Goal: Task Accomplishment & Management: Use online tool/utility

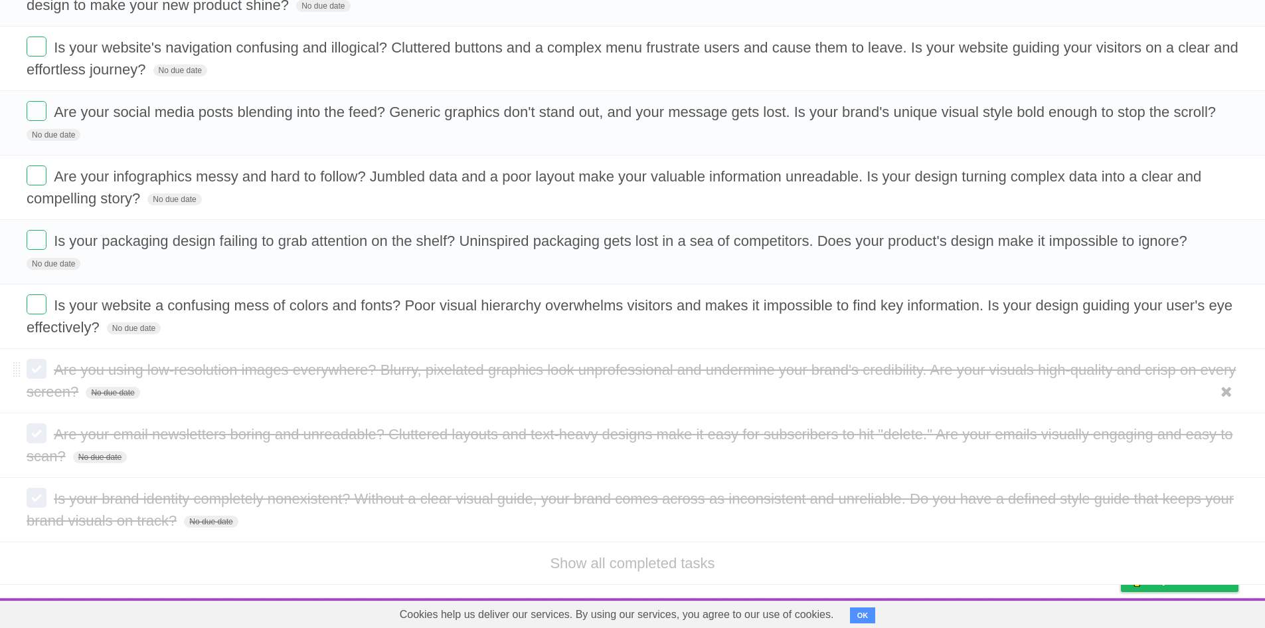
scroll to position [151, 0]
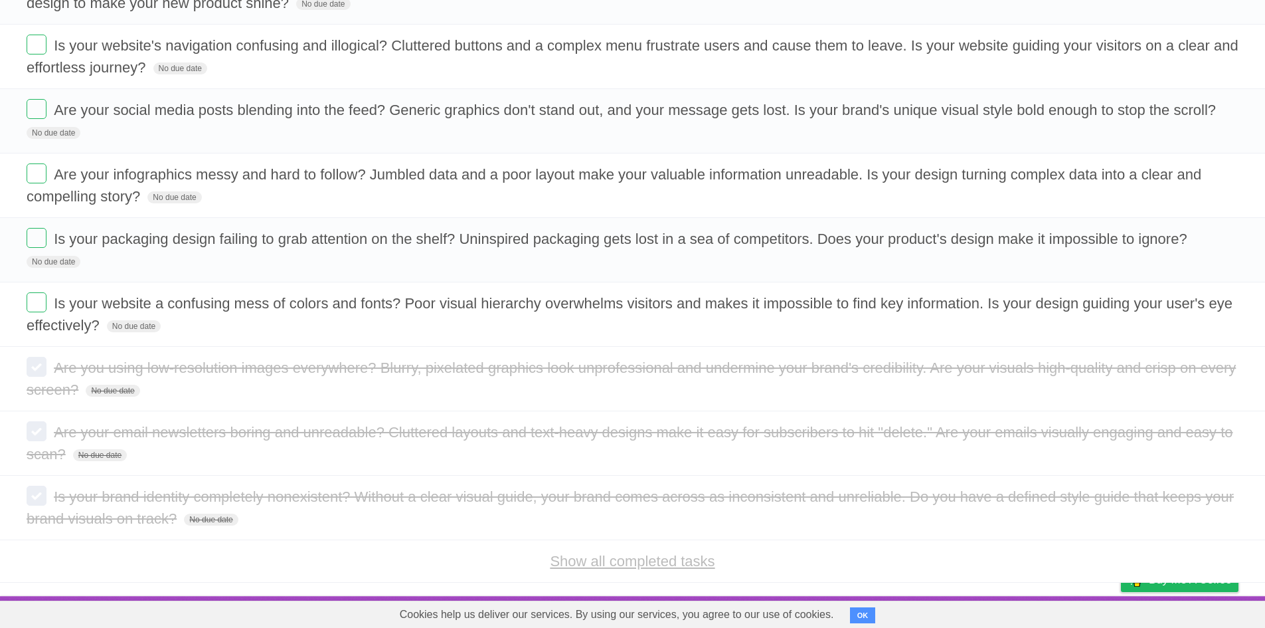
click at [596, 567] on link "Show all completed tasks" at bounding box center [632, 561] width 165 height 17
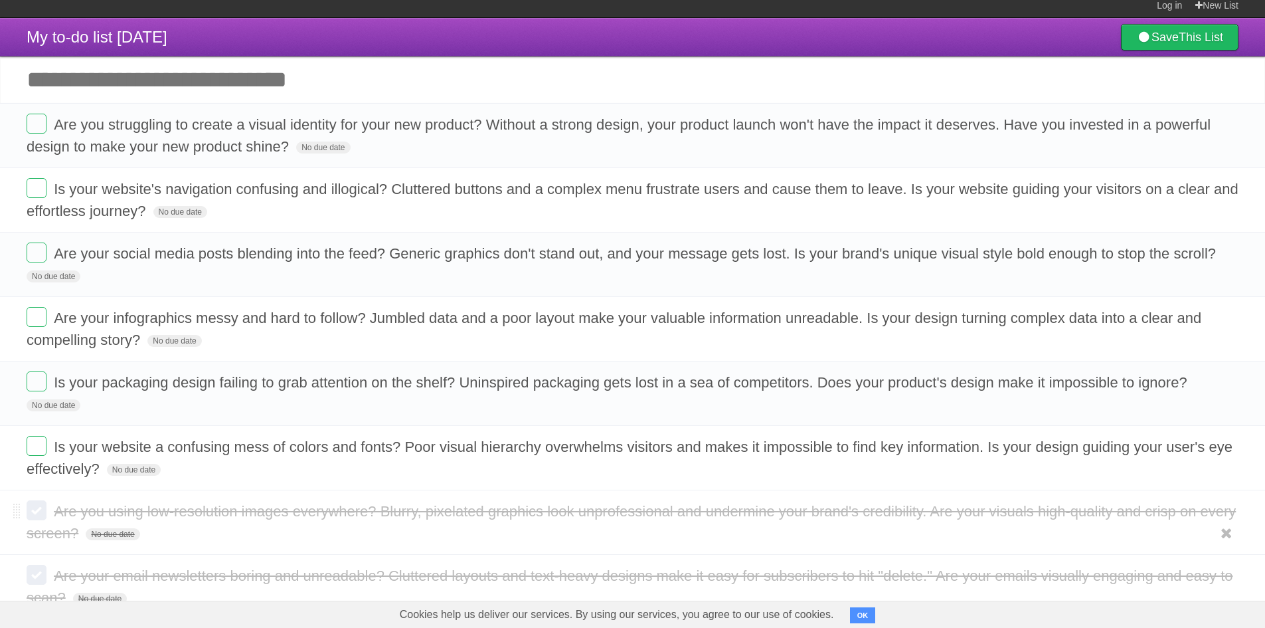
scroll to position [0, 0]
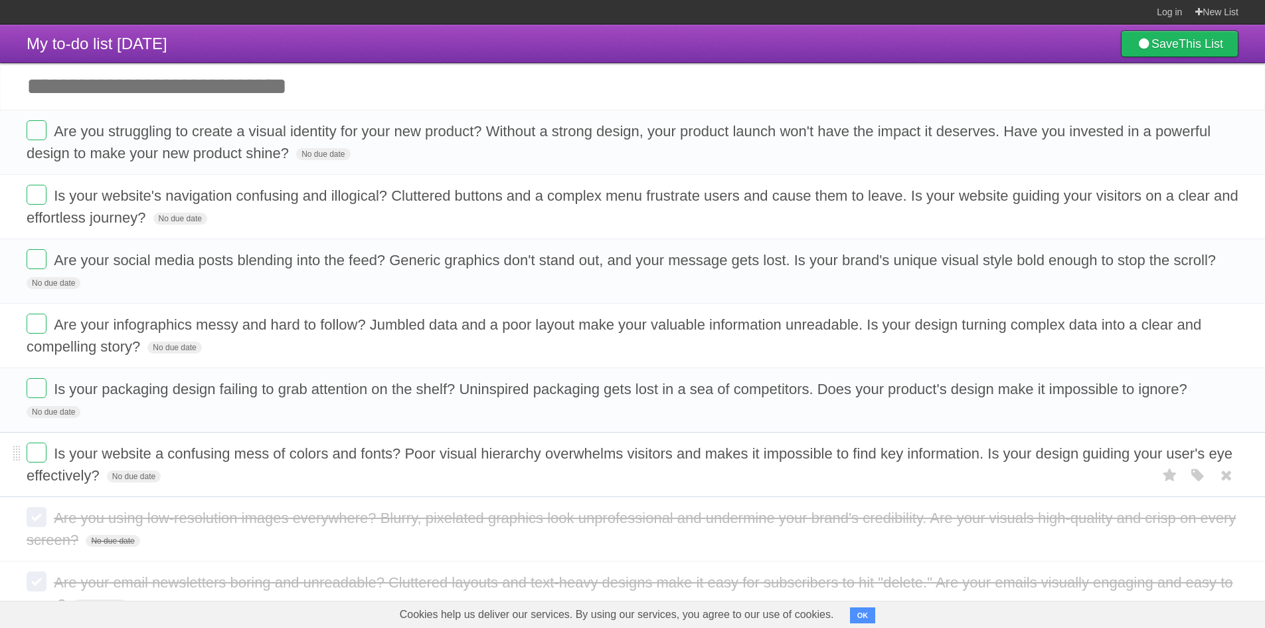
click at [240, 449] on span "Is your website a confusing mess of colors and fonts? Poor visual hierarchy ove…" at bounding box center [630, 464] width 1206 height 39
click at [240, 449] on form "Is your website a confusing mess of colors and fonts? Poor visual hierarchy ove…" at bounding box center [633, 464] width 1212 height 44
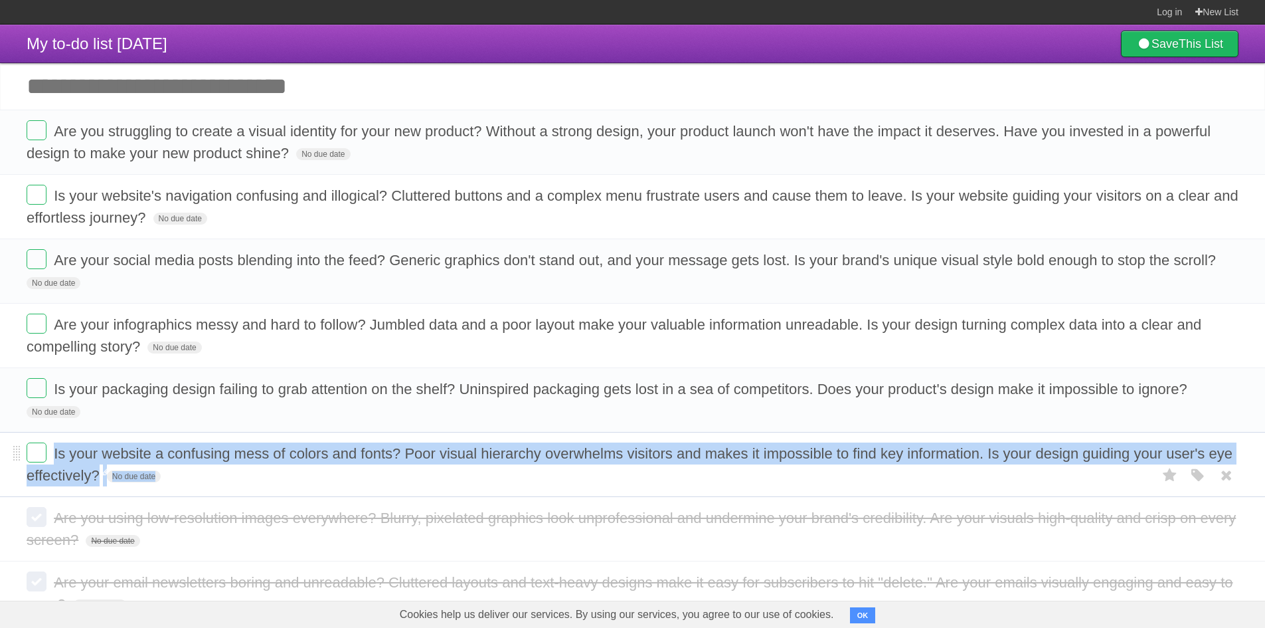
click at [240, 449] on span "Is your website a confusing mess of colors and fonts? Poor visual hierarchy ove…" at bounding box center [630, 464] width 1206 height 39
